Goal: Task Accomplishment & Management: Use online tool/utility

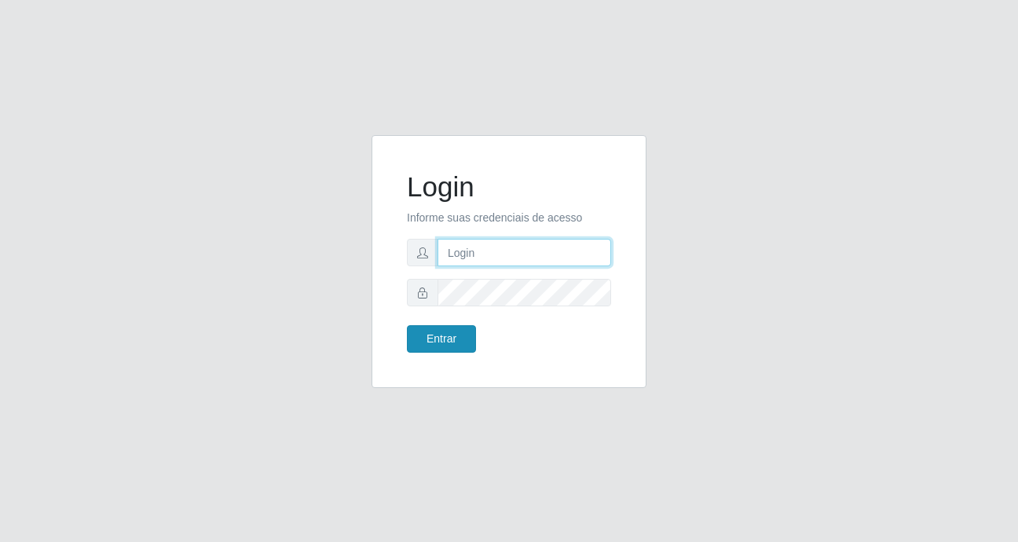
type input "heloisa@bessa"
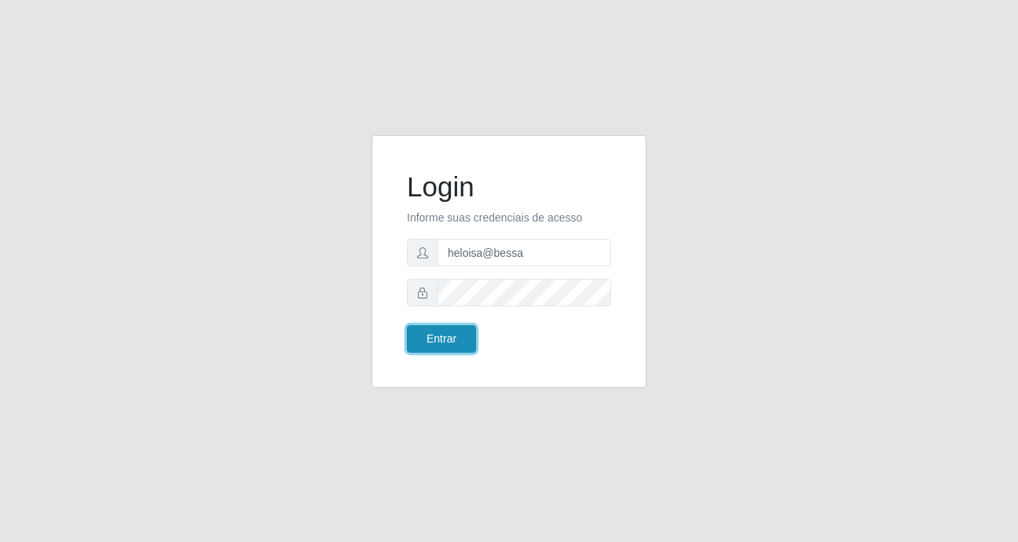
click at [439, 335] on button "Entrar" at bounding box center [441, 338] width 69 height 27
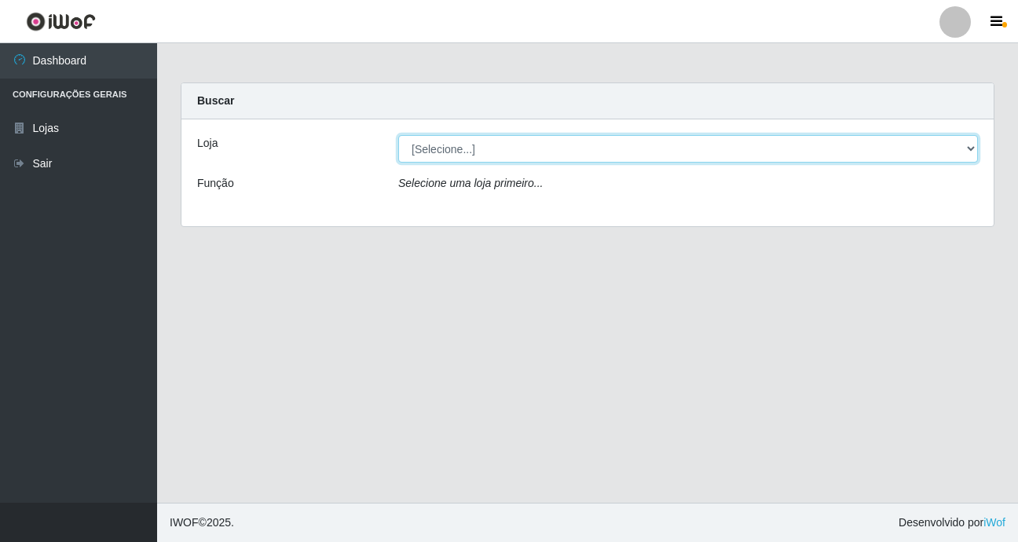
click at [592, 148] on select "[Selecione...] Bemais Supermercados - B9 Bessa" at bounding box center [688, 148] width 580 height 27
select select "410"
click at [398, 135] on select "[Selecione...] Bemais Supermercados - B9 Bessa" at bounding box center [688, 148] width 580 height 27
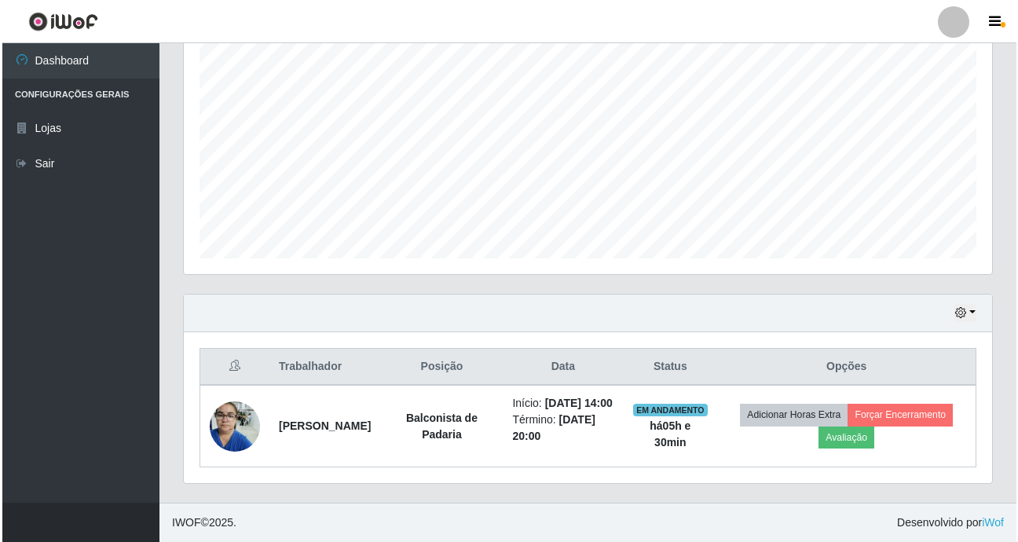
scroll to position [320, 0]
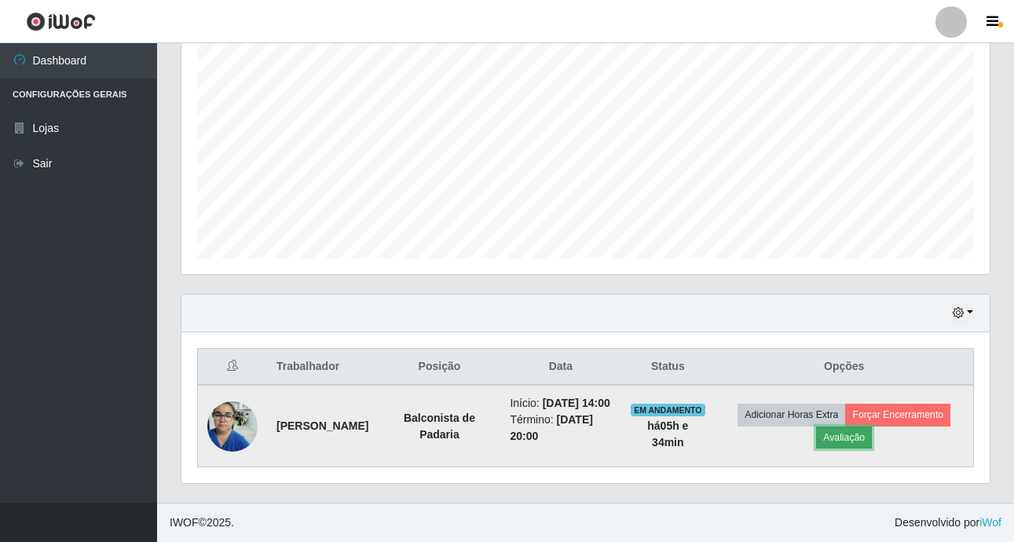
click at [872, 427] on button "Avaliação" at bounding box center [844, 438] width 56 height 22
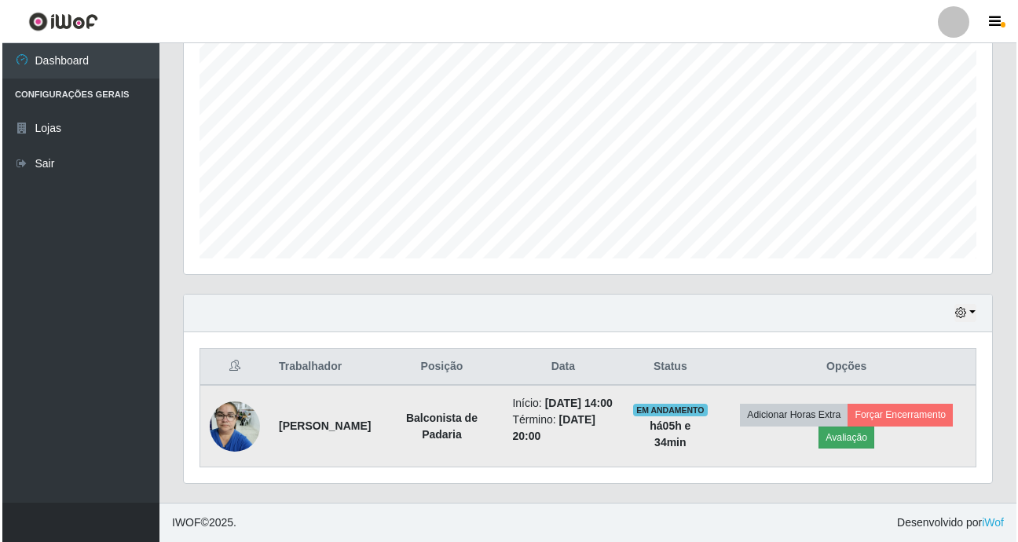
scroll to position [326, 801]
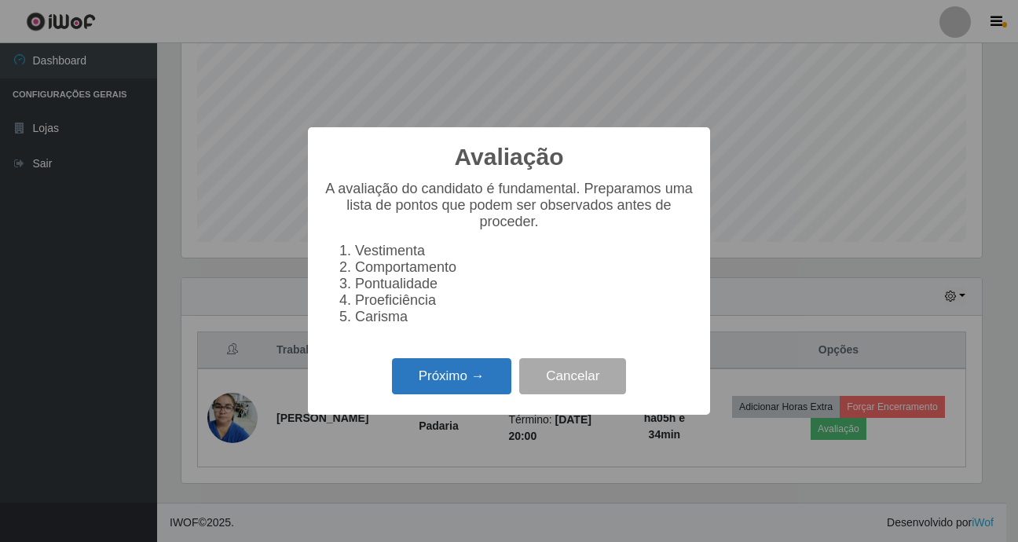
click at [482, 384] on button "Próximo →" at bounding box center [451, 376] width 119 height 37
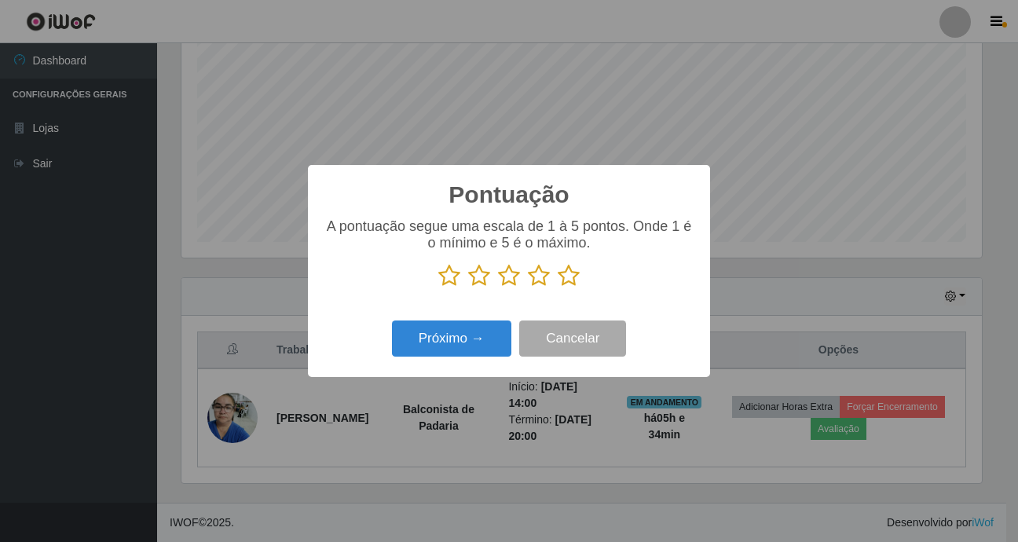
click at [571, 269] on icon at bounding box center [569, 276] width 22 height 24
click at [558, 288] on input "radio" at bounding box center [558, 288] width 0 height 0
click at [434, 328] on button "Próximo →" at bounding box center [451, 339] width 119 height 37
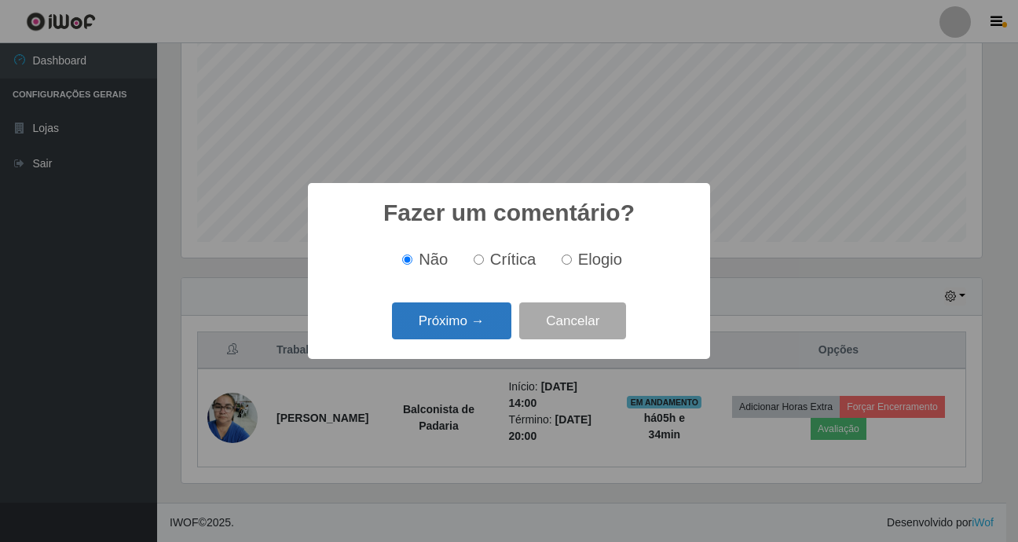
click at [433, 333] on button "Próximo →" at bounding box center [451, 320] width 119 height 37
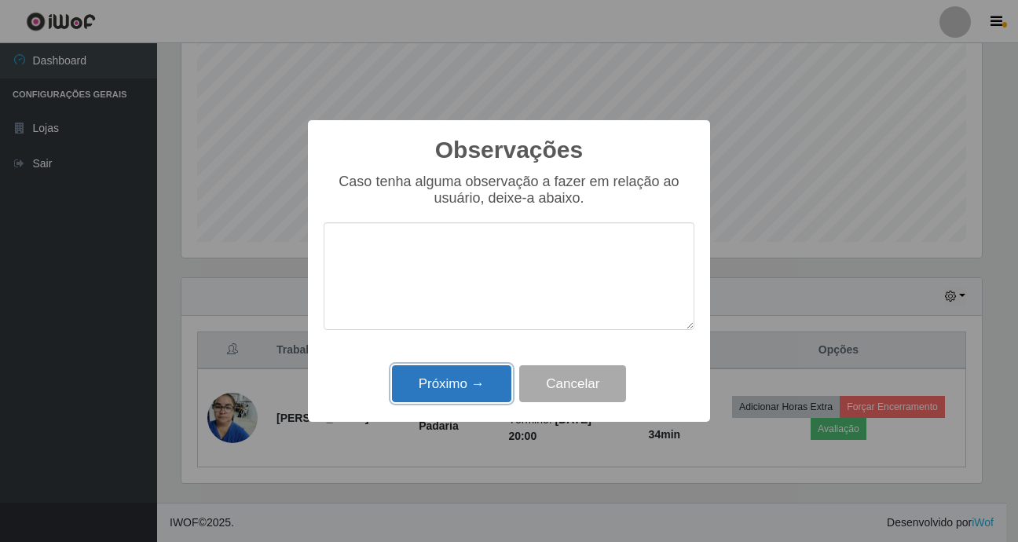
click at [440, 373] on button "Próximo →" at bounding box center [451, 383] width 119 height 37
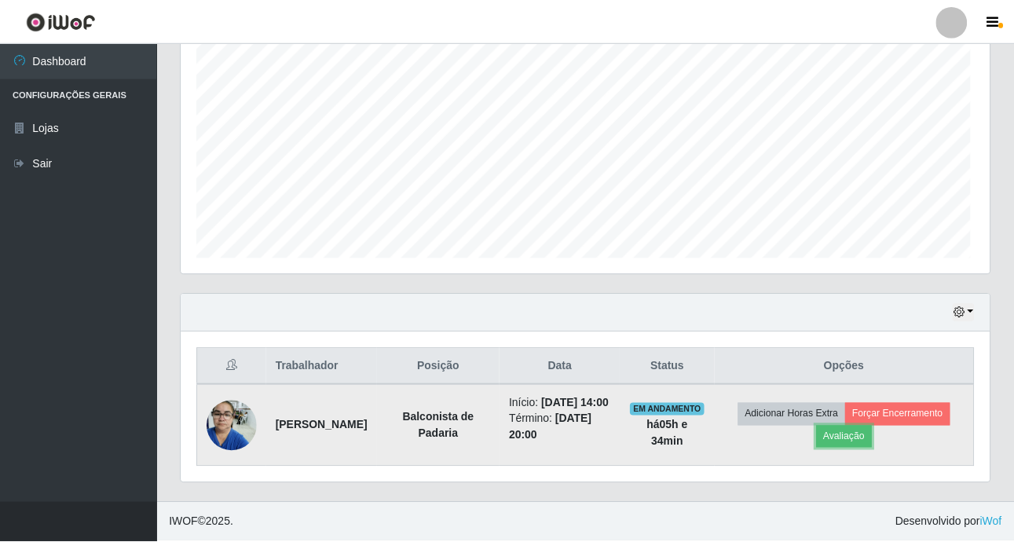
scroll to position [326, 808]
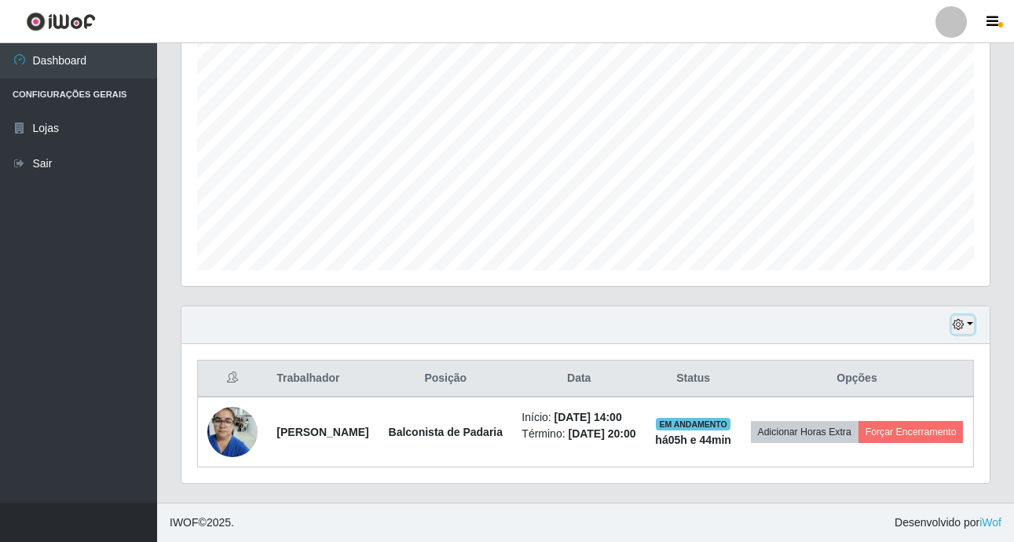
click at [956, 316] on button "button" at bounding box center [963, 325] width 22 height 18
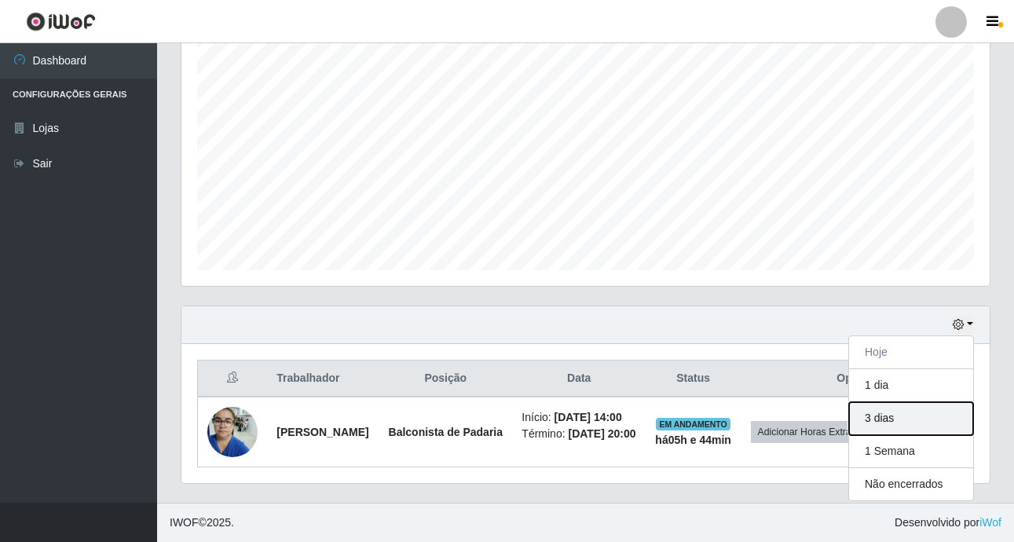
click at [879, 402] on button "3 dias" at bounding box center [911, 418] width 124 height 33
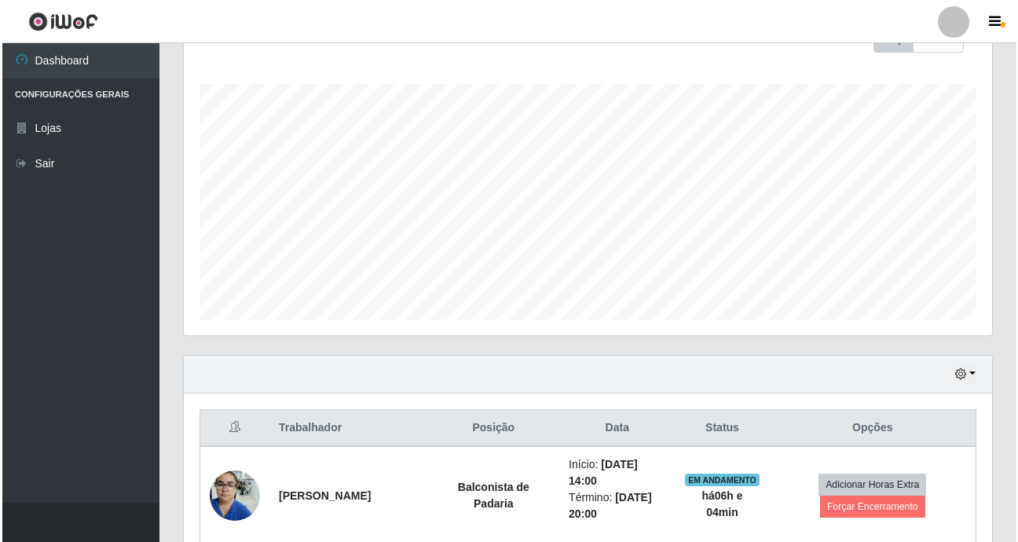
scroll to position [550, 0]
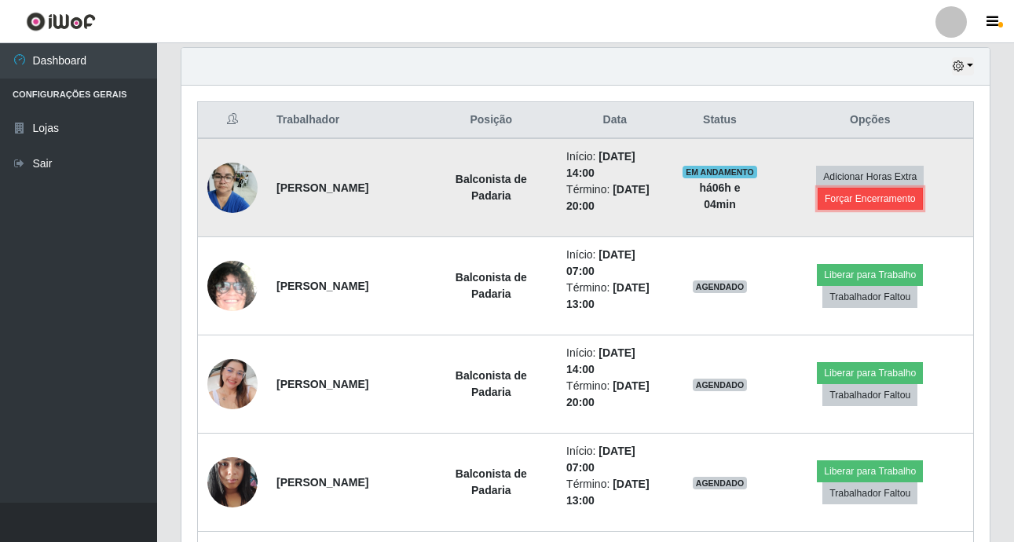
click at [860, 196] on button "Forçar Encerramento" at bounding box center [870, 199] width 105 height 22
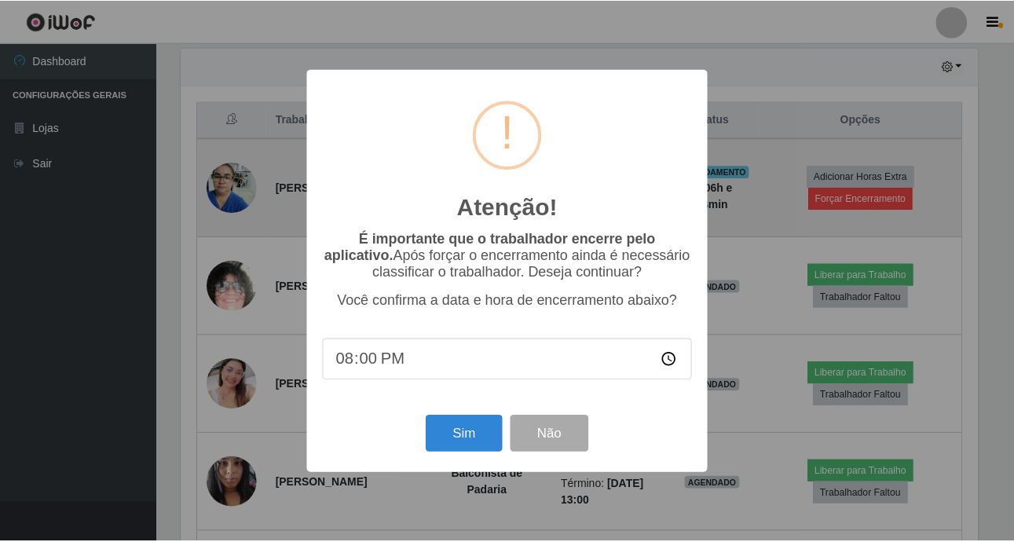
scroll to position [326, 801]
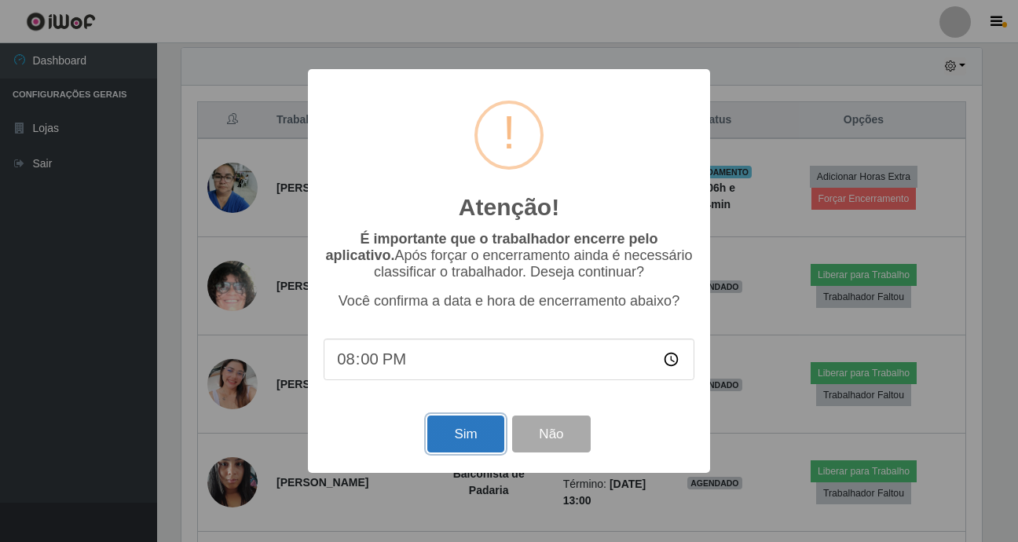
click at [484, 431] on button "Sim" at bounding box center [465, 434] width 76 height 37
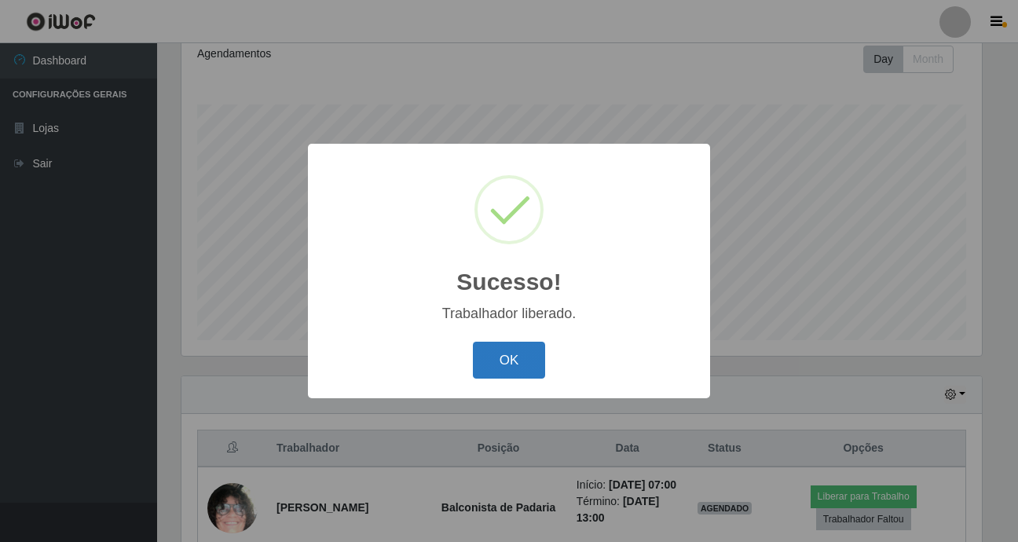
click at [511, 375] on button "OK" at bounding box center [509, 360] width 73 height 37
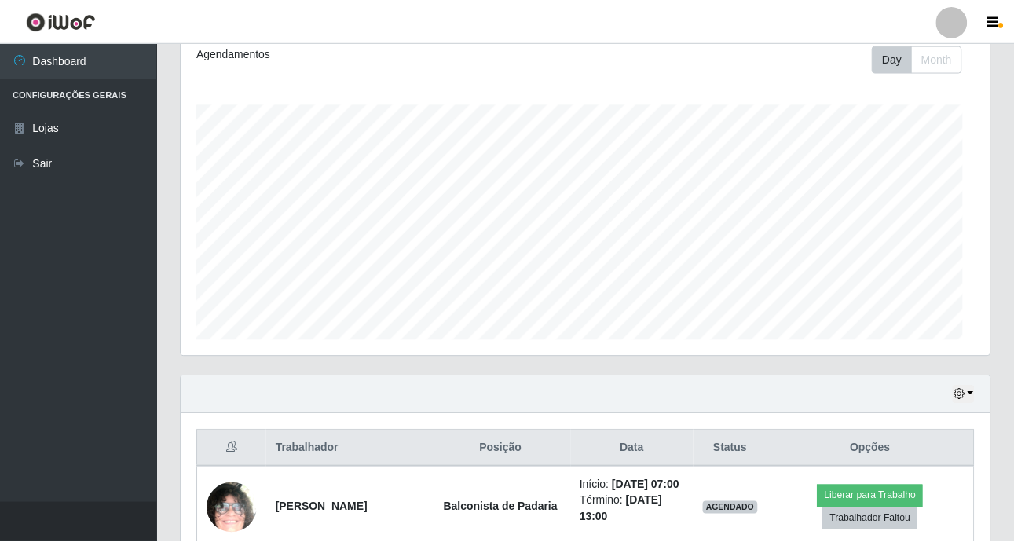
scroll to position [326, 808]
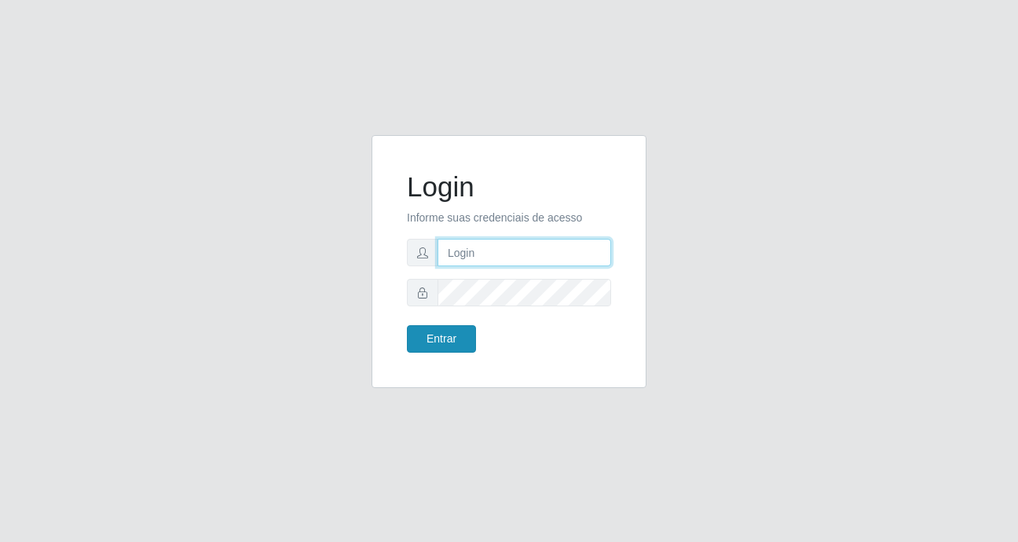
type input "heloisa@bessa"
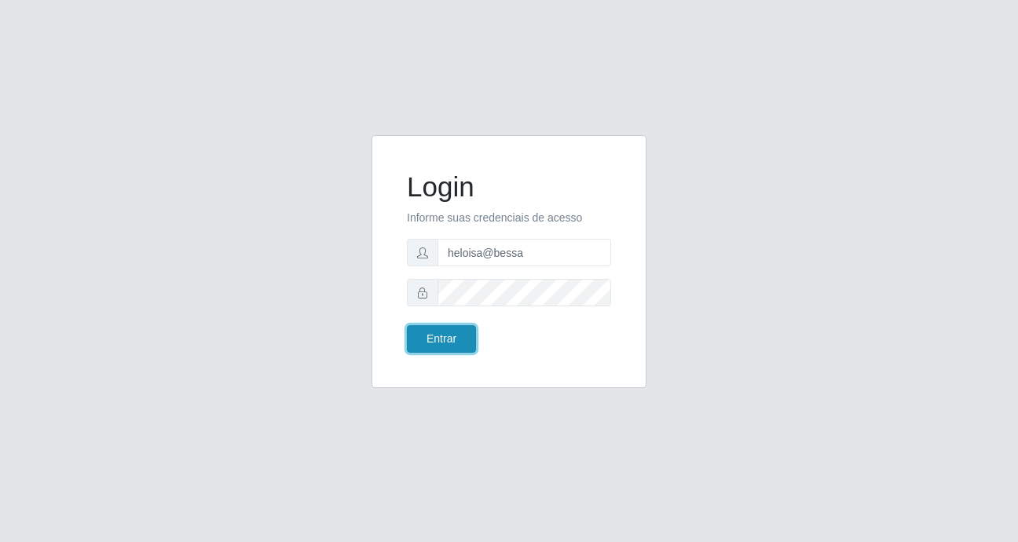
click at [431, 332] on button "Entrar" at bounding box center [441, 338] width 69 height 27
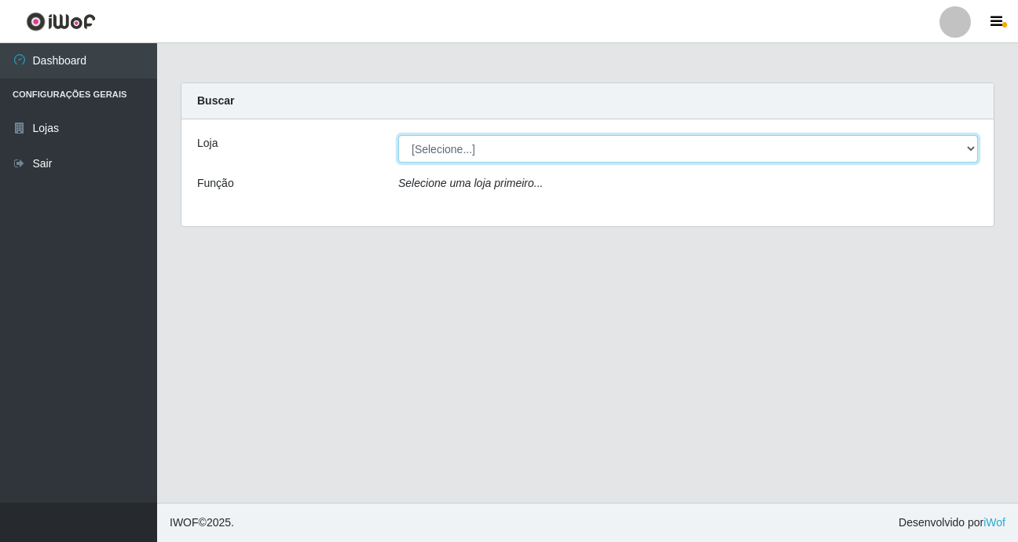
click at [968, 152] on select "[Selecione...] Bemais Supermercados - B9 Bessa" at bounding box center [688, 148] width 580 height 27
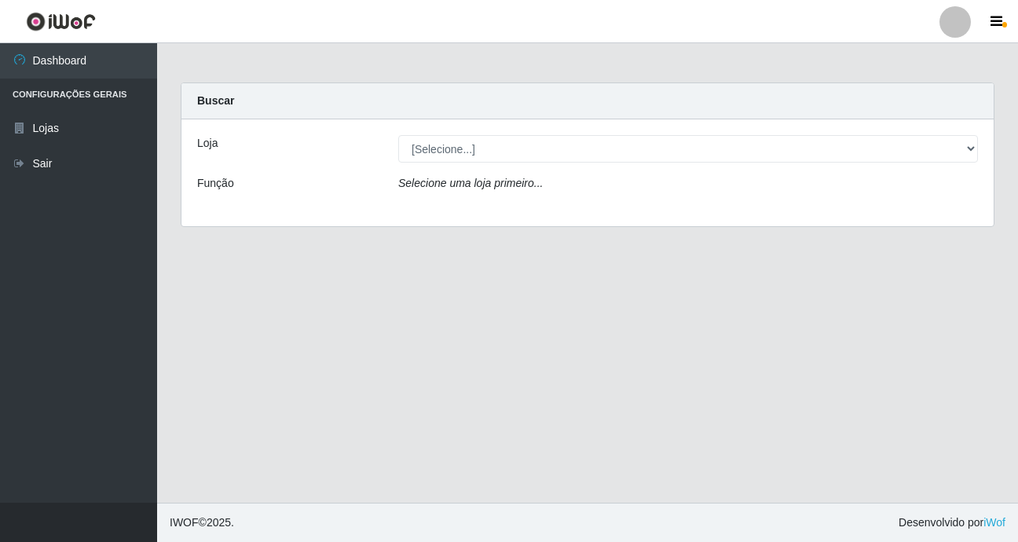
click at [966, 258] on main "Carregando... Buscar Loja [Selecione...] Bemais Supermercados - B9 Bessa Função…" at bounding box center [587, 273] width 861 height 460
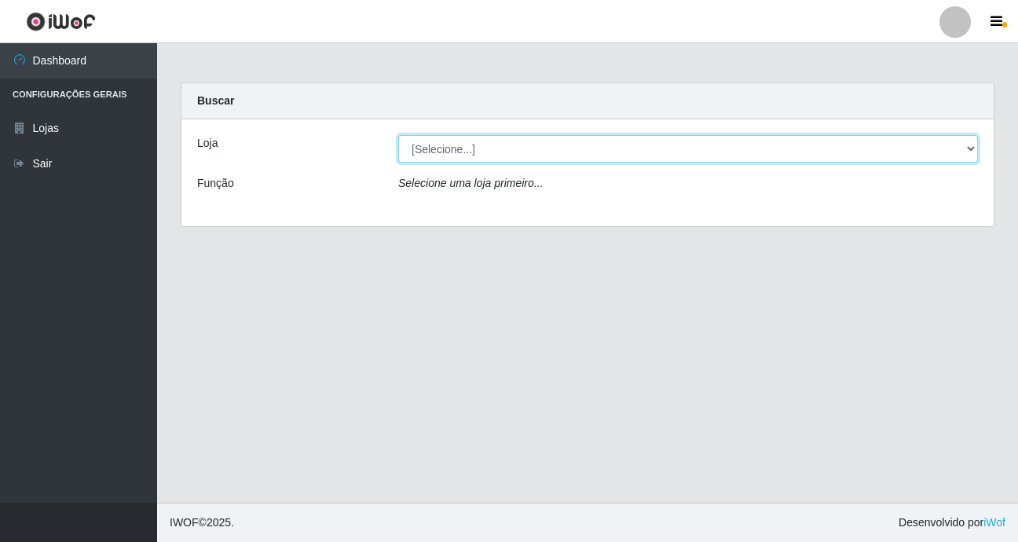
click at [939, 145] on select "[Selecione...] Bemais Supermercados - B9 Bessa" at bounding box center [688, 148] width 580 height 27
select select "410"
click at [398, 135] on select "[Selecione...] Bemais Supermercados - B9 Bessa" at bounding box center [688, 148] width 580 height 27
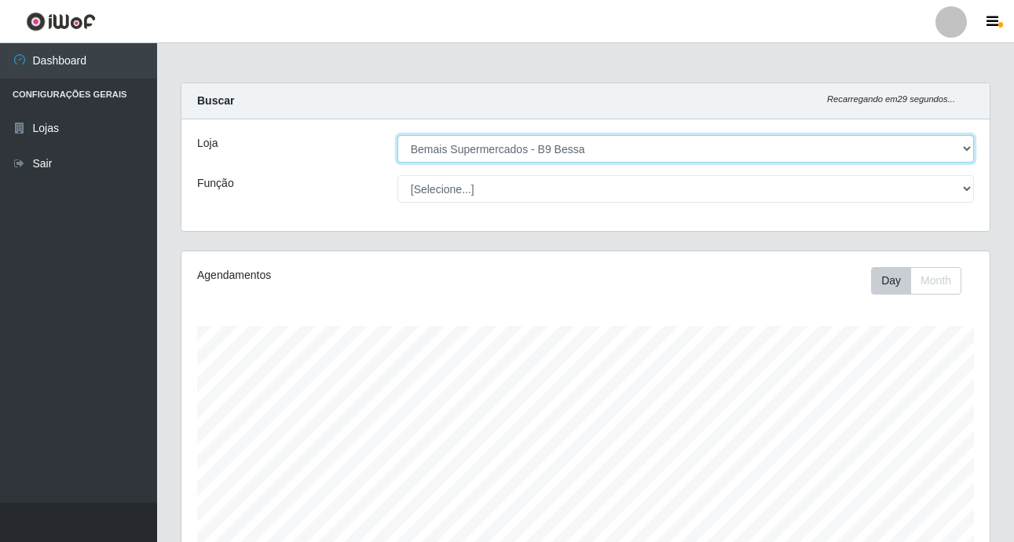
scroll to position [326, 808]
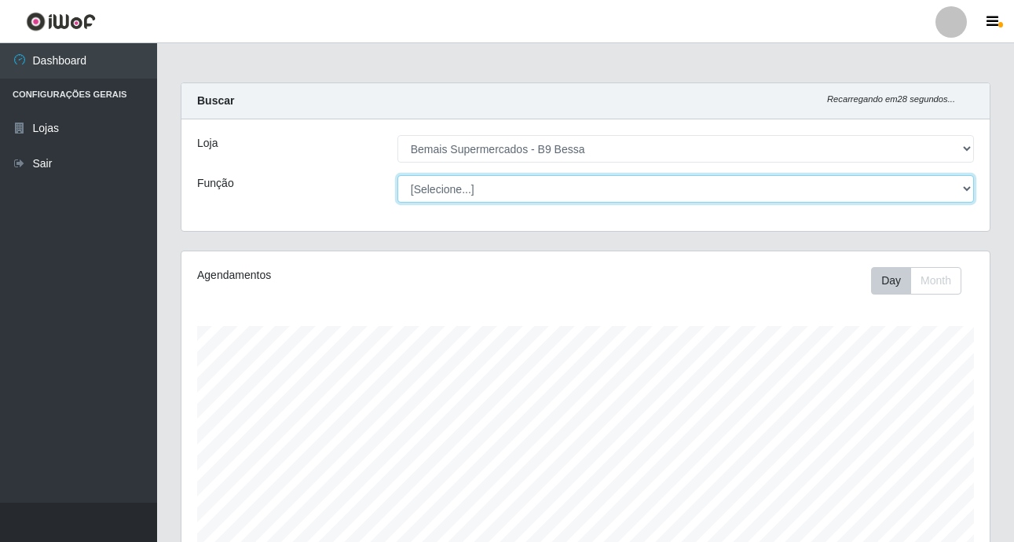
click at [966, 188] on select "[Selecione...] ASG ASG + ASG ++ Auxiliar de Estoque Auxiliar de [GEOGRAPHIC_DAT…" at bounding box center [686, 188] width 577 height 27
click at [963, 187] on select "[Selecione...] ASG ASG + ASG ++ Auxiliar de Estoque Auxiliar de [GEOGRAPHIC_DAT…" at bounding box center [686, 188] width 577 height 27
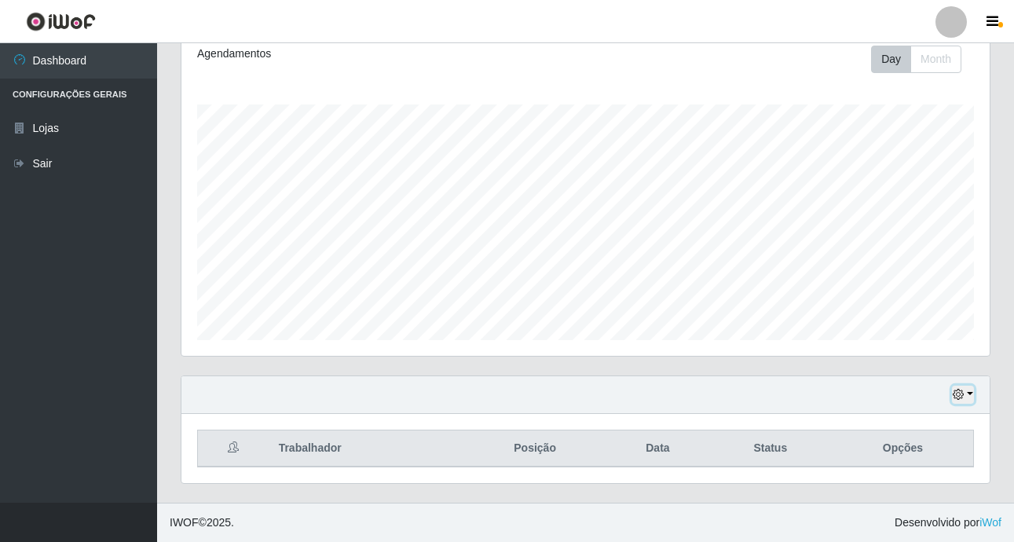
click at [956, 391] on icon "button" at bounding box center [958, 394] width 11 height 11
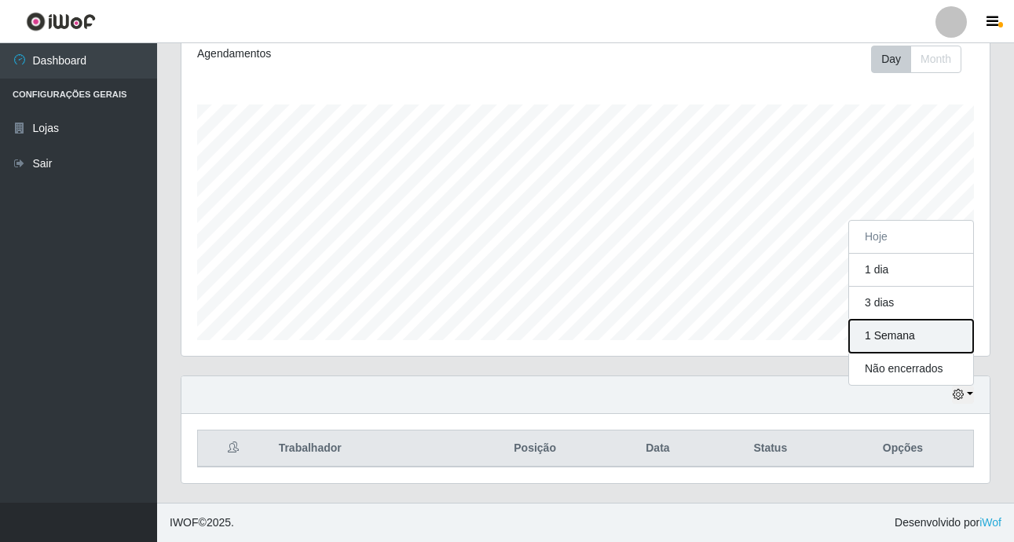
click at [935, 345] on button "1 Semana" at bounding box center [911, 336] width 124 height 33
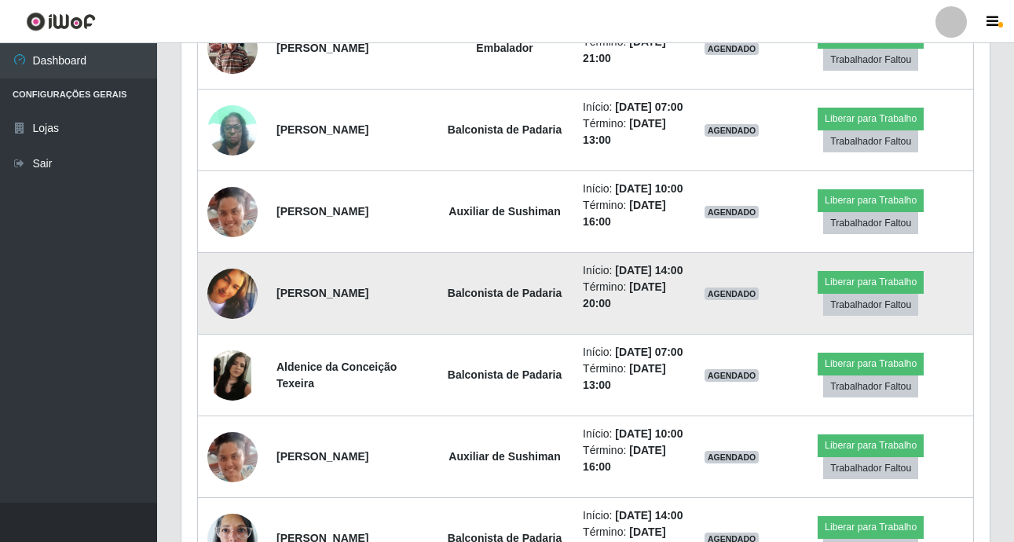
scroll to position [2696, 0]
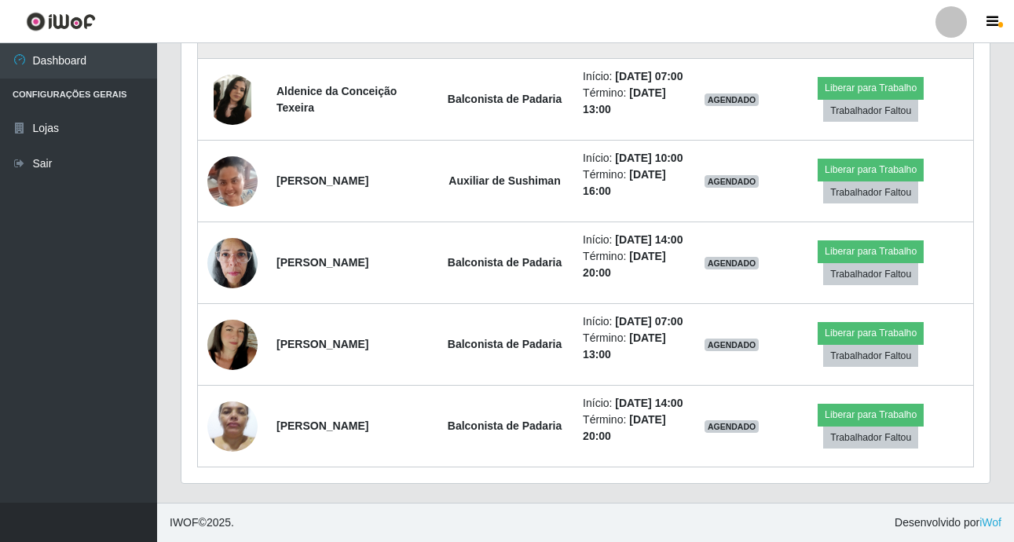
scroll to position [3089, 0]
